Goal: Task Accomplishment & Management: Complete application form

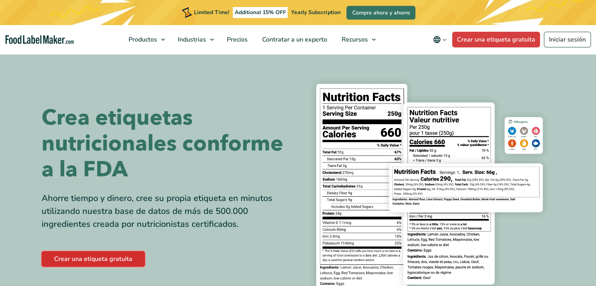
click at [102, 254] on link "Crear una etiqueta gratuita" at bounding box center [93, 259] width 103 height 16
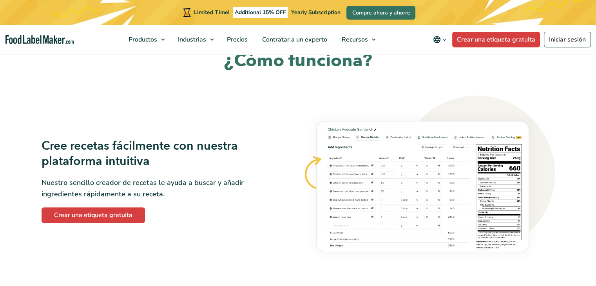
scroll to position [423, 0]
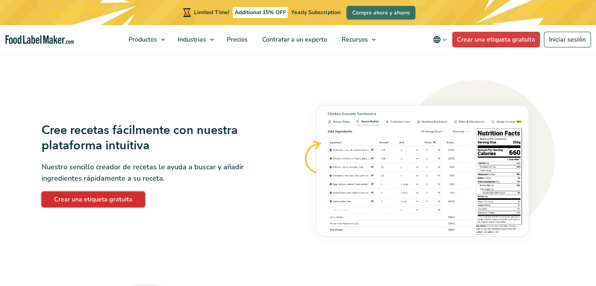
click at [96, 194] on link "Crear una etiqueta gratuita" at bounding box center [93, 200] width 103 height 16
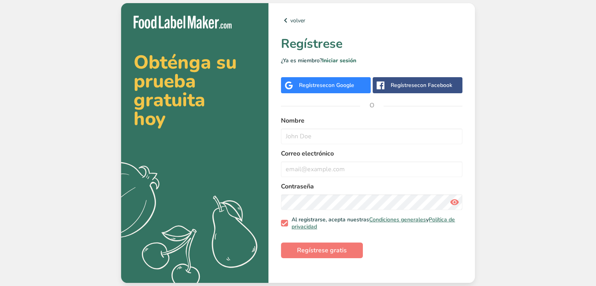
click at [324, 85] on div "Regístrese con Google" at bounding box center [326, 85] width 55 height 8
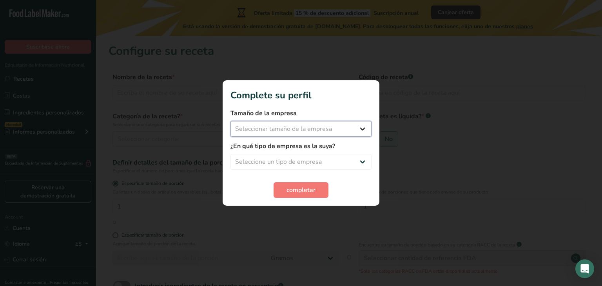
click at [343, 132] on select "Seleccionar tamaño de la empresa Menos de 10 empleados De 10 a 50 empleados De …" at bounding box center [300, 129] width 141 height 16
select select "1"
click at [230, 121] on select "Seleccionar tamaño de la empresa Menos de 10 empleados De 10 a 50 empleados De …" at bounding box center [300, 129] width 141 height 16
click at [291, 156] on select "Seleccione un tipo de empresa Fabricante de alimentos envasados Restaurante y c…" at bounding box center [300, 162] width 141 height 16
select select "8"
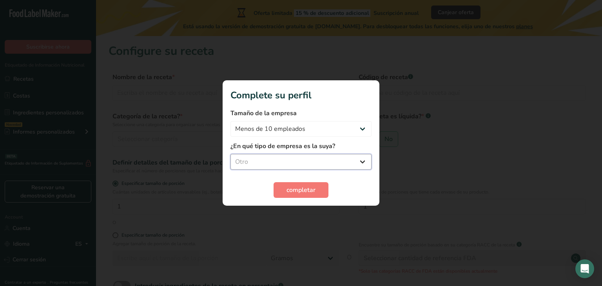
click at [230, 154] on select "Seleccione un tipo de empresa Fabricante de alimentos envasados Restaurante y c…" at bounding box center [300, 162] width 141 height 16
click at [301, 190] on span "completar" at bounding box center [300, 189] width 29 height 9
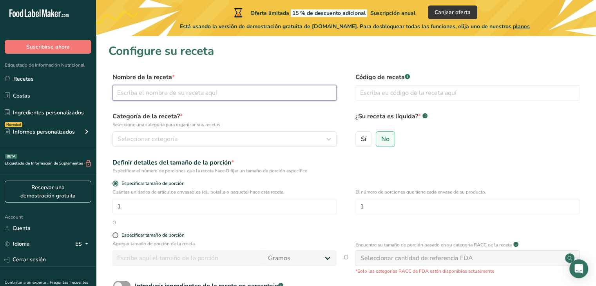
click at [165, 89] on input "text" at bounding box center [224, 93] width 224 height 16
type input "FLOOCHIS"
click at [380, 93] on input "text" at bounding box center [467, 93] width 224 height 16
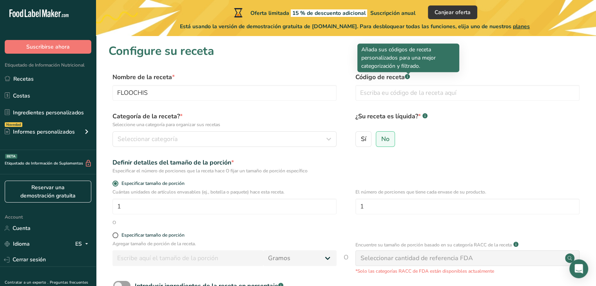
click at [407, 78] on rect at bounding box center [407, 76] width 5 height 5
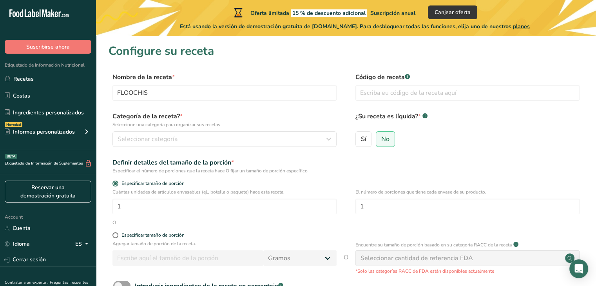
click at [216, 117] on label "Categoría de la receta? * Seleccione una categoría para organizar sus recetas" at bounding box center [224, 120] width 224 height 16
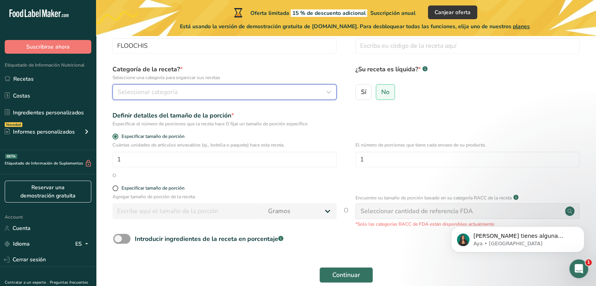
click at [197, 89] on div "Seleccionar categoría" at bounding box center [222, 91] width 209 height 9
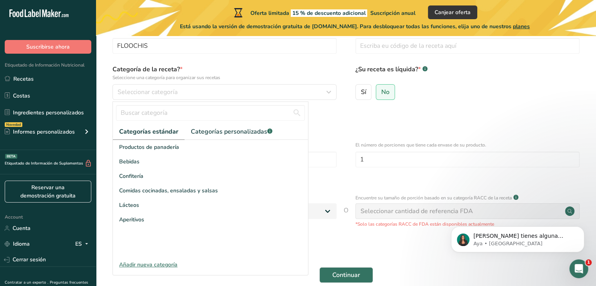
drag, startPoint x: 173, startPoint y: 219, endPoint x: 214, endPoint y: 275, distance: 69.6
click at [214, 275] on form "Nombre de la receta * FLOOCHIS Código de receta .a-a{fill:#347362;}.b-a{fill:#f…" at bounding box center [346, 156] width 475 height 262
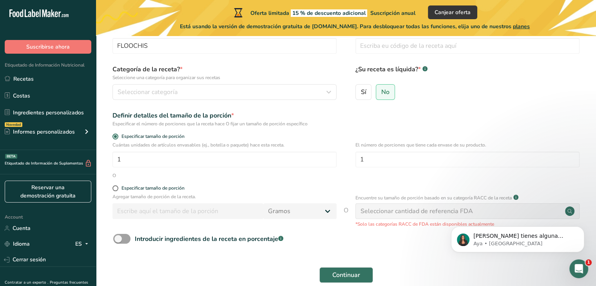
click at [170, 176] on div "O" at bounding box center [346, 175] width 475 height 7
click at [447, 161] on input "1" at bounding box center [467, 160] width 224 height 16
click at [270, 182] on form "Nombre de la receta * FLOOCHIS Código de receta .a-a{fill:#347362;}.b-a{fill:#f…" at bounding box center [346, 156] width 475 height 262
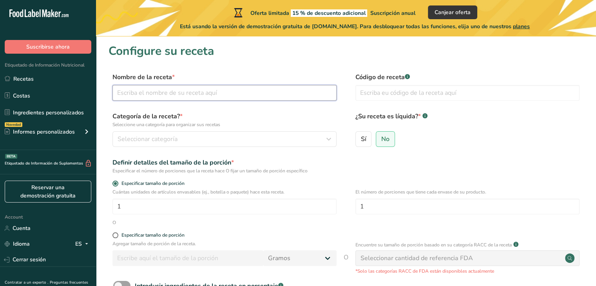
click at [171, 95] on input "text" at bounding box center [224, 93] width 224 height 16
type input "FLOOCHIS"
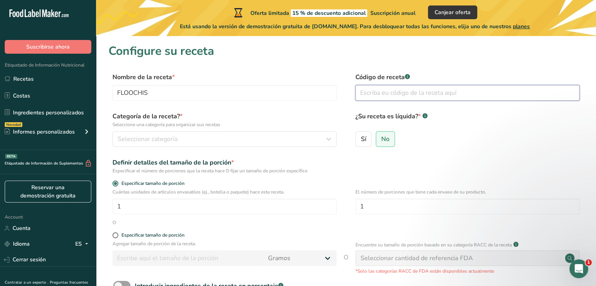
click at [408, 95] on input "text" at bounding box center [467, 93] width 224 height 16
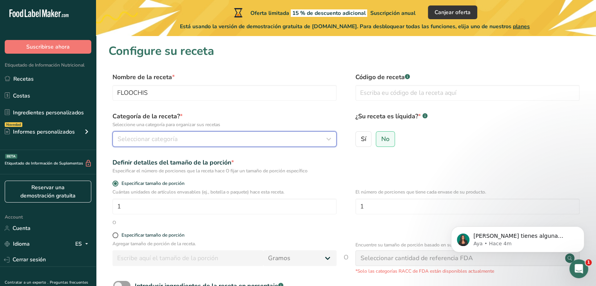
click at [190, 135] on div "Seleccionar categoría" at bounding box center [222, 138] width 209 height 9
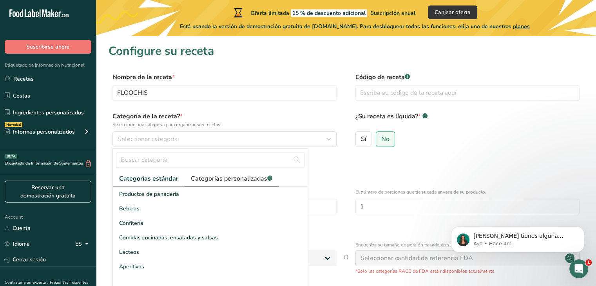
click at [235, 182] on span "Categorías personalizadas .a-a{fill:#347362;}.b-a{fill:#fff;}" at bounding box center [232, 178] width 82 height 9
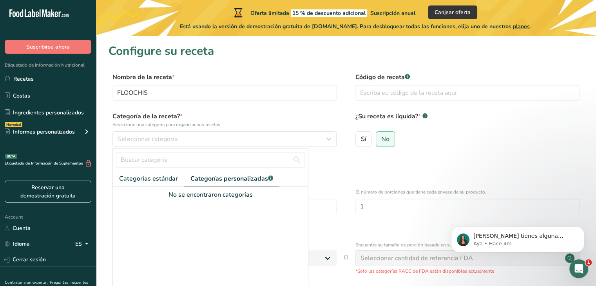
click at [411, 174] on form "Nombre de la receta * FLOOCHIS Código de receta .a-a{fill:#347362;}.b-a{fill:#f…" at bounding box center [346, 203] width 475 height 262
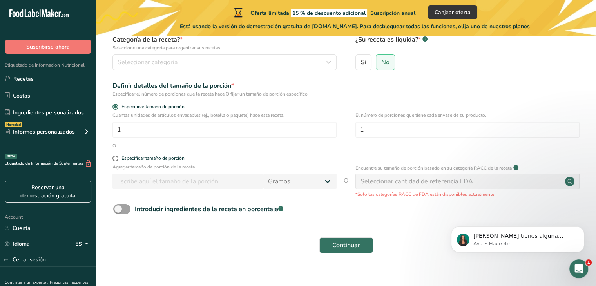
scroll to position [78, 0]
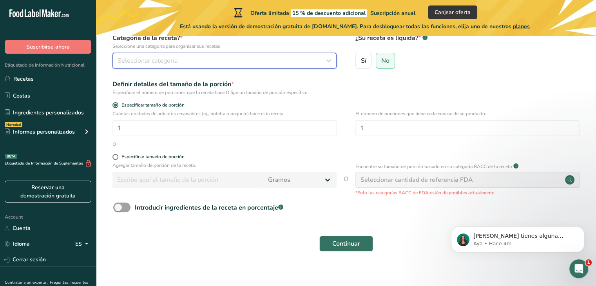
click at [225, 57] on div "Seleccionar categoría" at bounding box center [222, 60] width 209 height 9
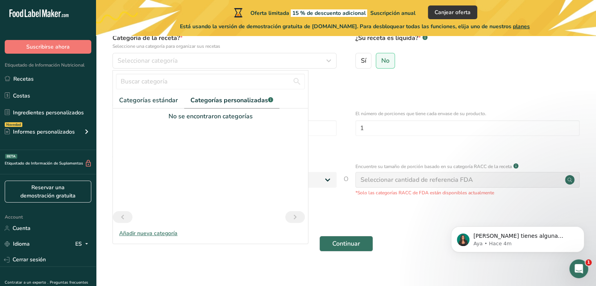
click at [139, 233] on div "Añadir nueva categoría" at bounding box center [210, 233] width 195 height 8
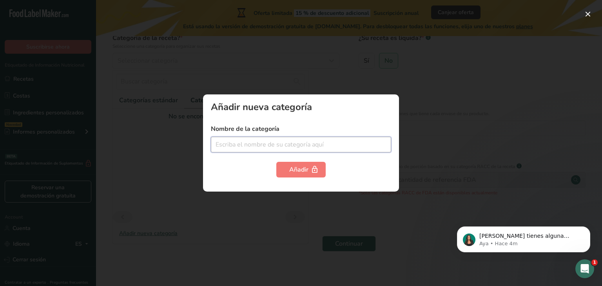
click at [260, 146] on input "text" at bounding box center [301, 145] width 180 height 16
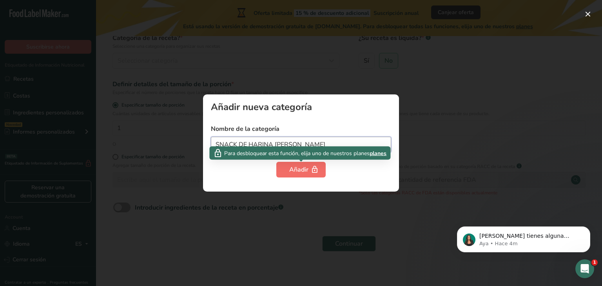
type input "SNACK DE HARINA [PERSON_NAME]"
click at [292, 172] on div "Añadir" at bounding box center [301, 169] width 24 height 9
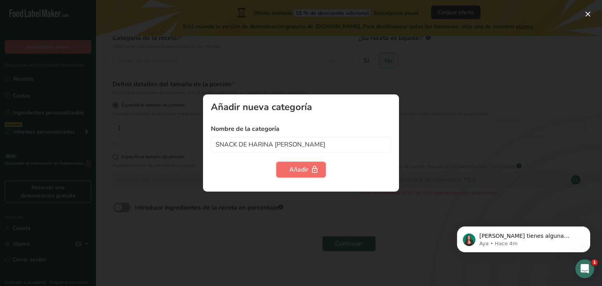
click at [299, 172] on div "Añadir" at bounding box center [301, 169] width 24 height 9
click at [268, 188] on div "Añadir nueva categoría Nombre de la categoría SNACK DE HARINA [PERSON_NAME] Aña…" at bounding box center [301, 142] width 196 height 97
click at [287, 226] on div at bounding box center [301, 143] width 602 height 286
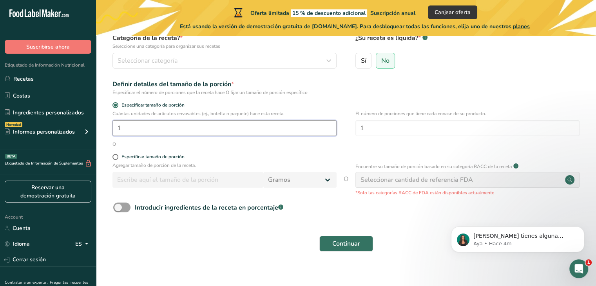
click at [183, 126] on input "1" at bounding box center [224, 128] width 224 height 16
click at [342, 241] on span "Continuar" at bounding box center [346, 243] width 28 height 9
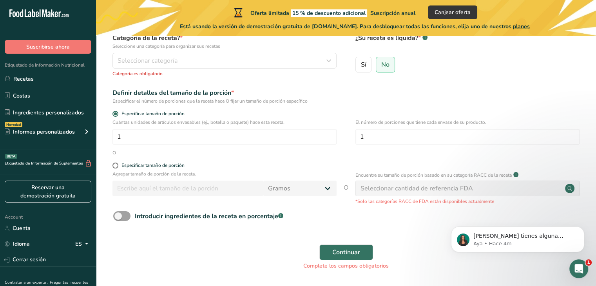
click at [391, 189] on div "Seleccionar cantidad de referencia FDA" at bounding box center [417, 188] width 112 height 9
click at [199, 137] on input "1" at bounding box center [224, 137] width 224 height 16
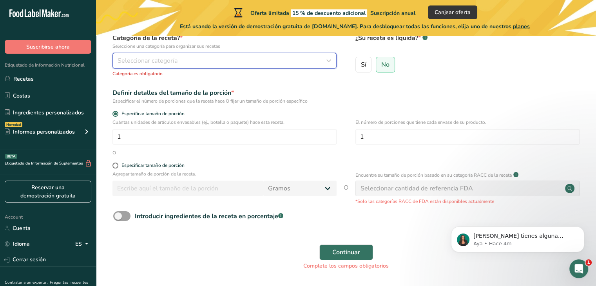
click at [256, 63] on div "Seleccionar categoría" at bounding box center [222, 60] width 209 height 9
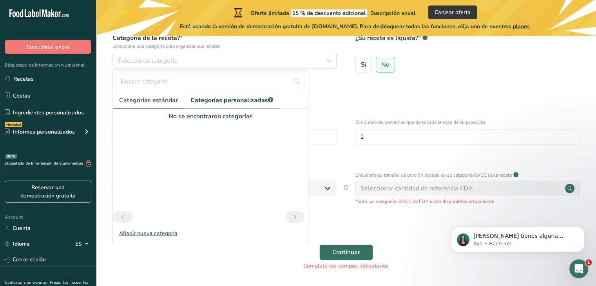
click at [152, 96] on span "Categorías estándar" at bounding box center [148, 100] width 59 height 9
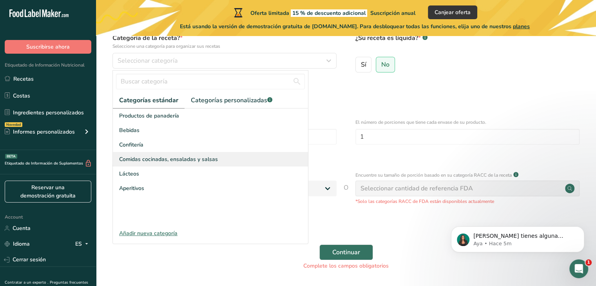
click at [174, 157] on span "Comidas cocinadas, ensaladas y salsas" at bounding box center [168, 159] width 99 height 8
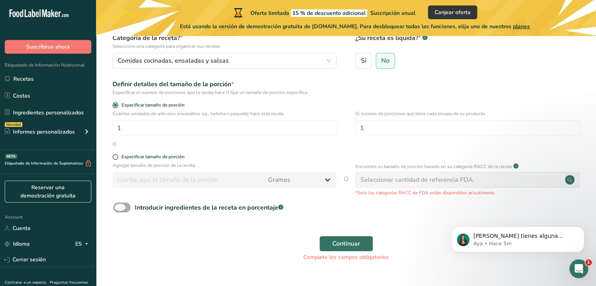
click at [121, 205] on span at bounding box center [121, 208] width 17 height 10
click at [118, 205] on input "Introducir ingredientes de la receta en porcentaje .a-a{fill:#347362;}.b-a{fill…" at bounding box center [115, 207] width 5 height 5
checkbox input "true"
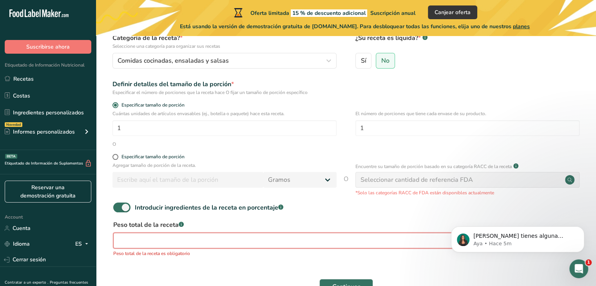
click at [208, 239] on input "number" at bounding box center [321, 241] width 417 height 16
type input "70"
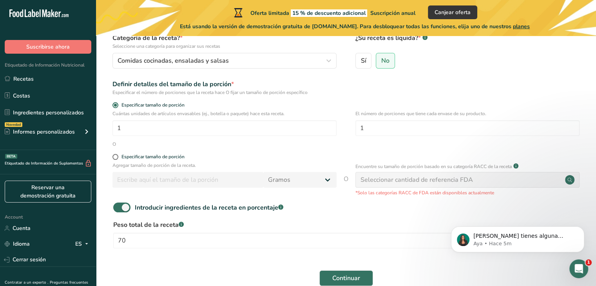
click at [361, 221] on label "Peso total de la receta .a-a{fill:#347362;}.b-a{fill:#fff;}" at bounding box center [346, 224] width 466 height 9
click at [571, 180] on icon at bounding box center [569, 180] width 4 height 4
click at [330, 136] on input "1" at bounding box center [224, 128] width 224 height 16
click at [380, 62] on input "No" at bounding box center [378, 60] width 5 height 5
click at [333, 94] on div "Especificar el número de porciones que la receta hace O fijar un tamaño de porc…" at bounding box center [224, 92] width 224 height 7
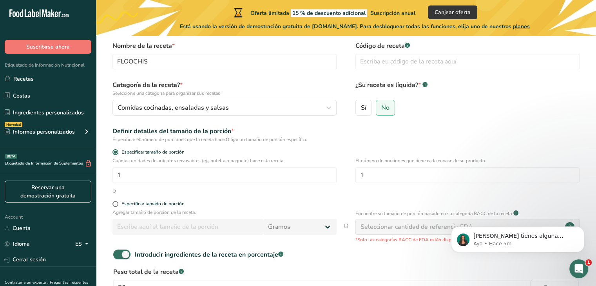
scroll to position [16, 0]
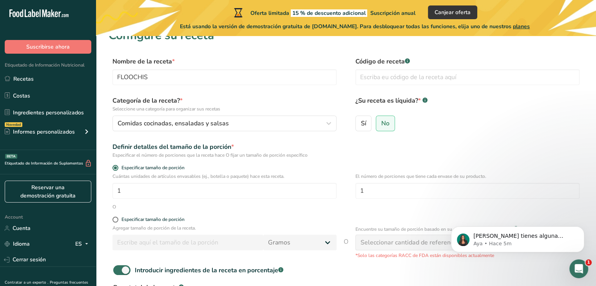
click at [354, 275] on div "Introducir ingredientes de la receta en porcentaje .a-a{fill:#347362;}.b-a{fill…" at bounding box center [346, 273] width 475 height 16
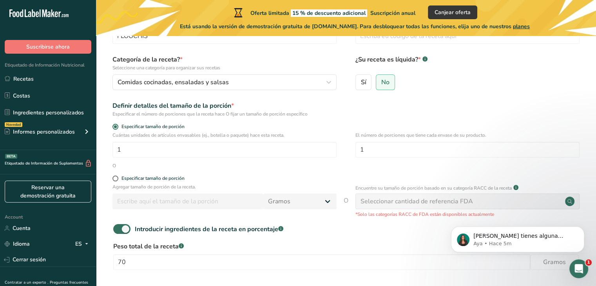
scroll to position [125, 0]
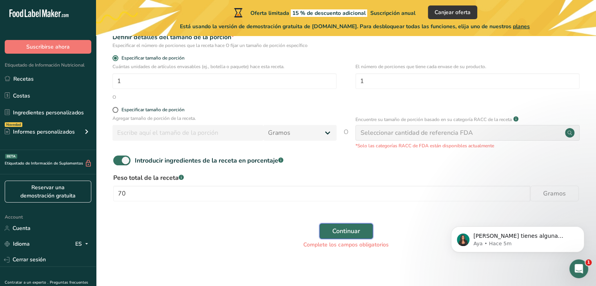
click at [326, 233] on button "Continuar" at bounding box center [346, 231] width 54 height 16
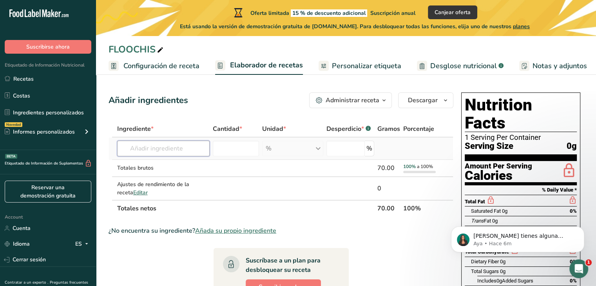
click at [172, 150] on input "text" at bounding box center [163, 149] width 93 height 16
